Goal: Task Accomplishment & Management: Use online tool/utility

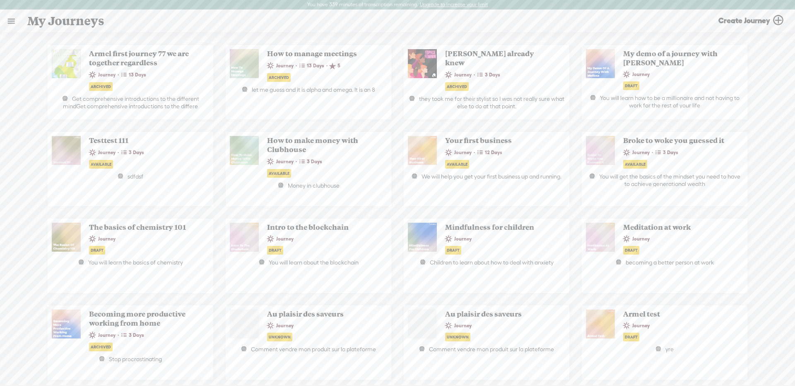
drag, startPoint x: 10, startPoint y: 26, endPoint x: 15, endPoint y: 40, distance: 15.1
click at [10, 26] on link at bounding box center [11, 21] width 22 height 22
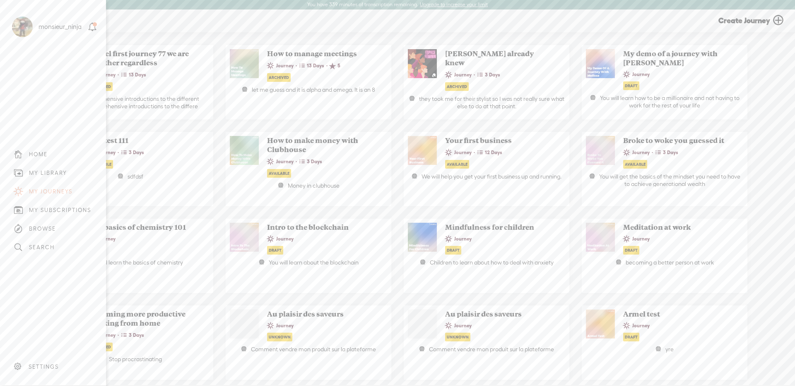
click at [50, 170] on div "MY LIBRARY" at bounding box center [48, 173] width 38 height 7
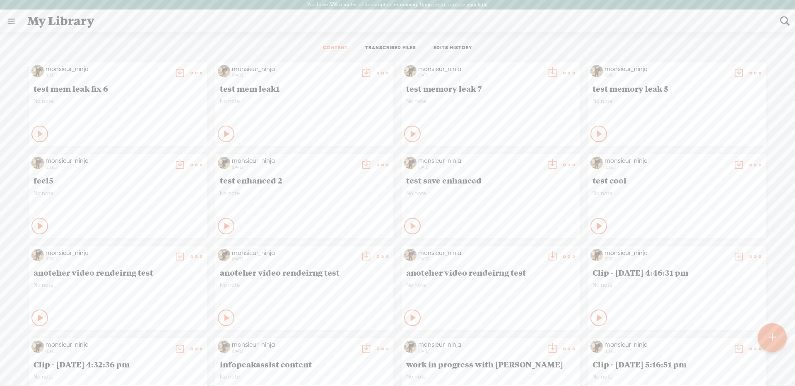
click at [399, 45] on link "TRANSCRIBED FILES" at bounding box center [390, 48] width 51 height 7
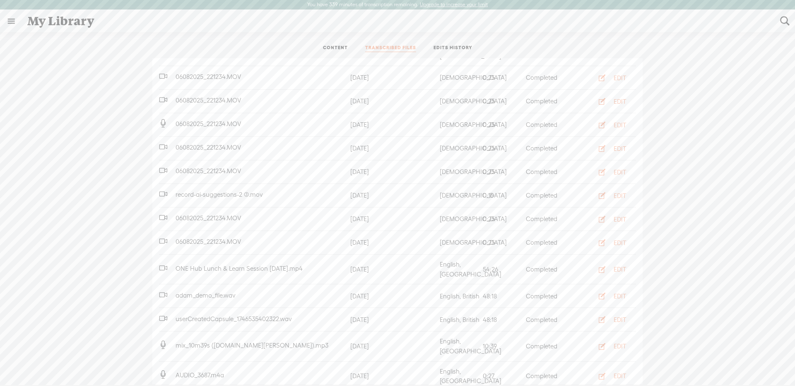
scroll to position [261, 0]
click at [611, 263] on button "EDIT" at bounding box center [610, 269] width 46 height 13
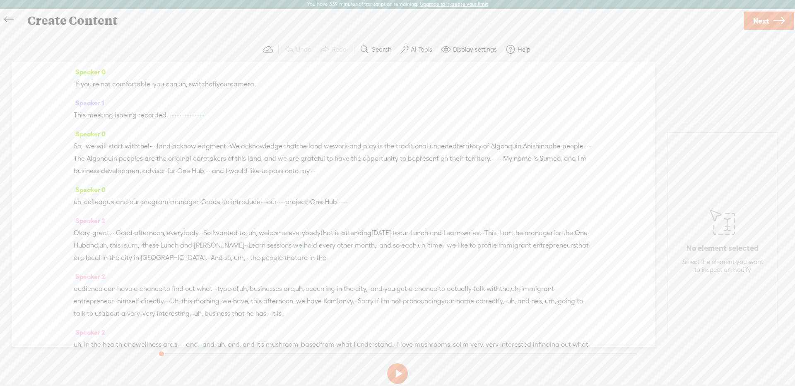
click at [413, 50] on label "AI Tools" at bounding box center [421, 50] width 22 height 8
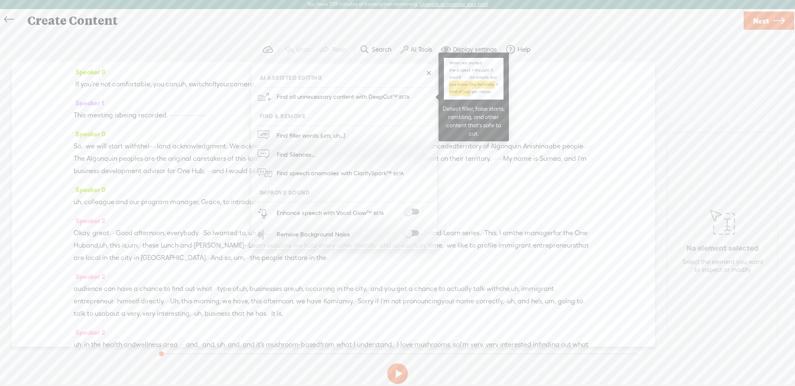
click at [379, 98] on span "Find all unnecessary content with DeepCut™" at bounding box center [344, 96] width 140 height 19
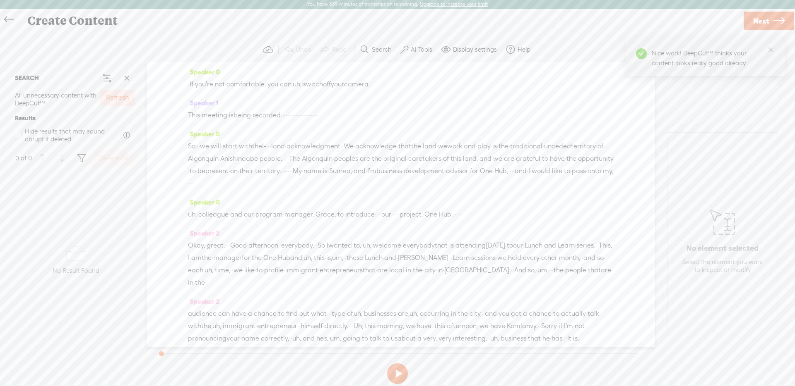
click at [109, 100] on label "Refresh" at bounding box center [117, 98] width 23 height 9
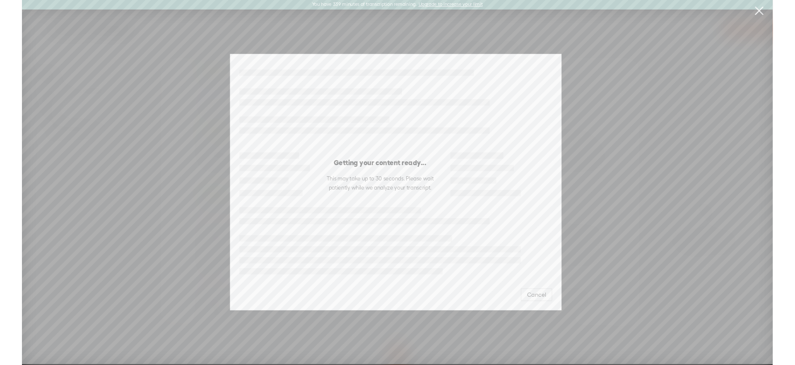
scroll to position [0, 7]
